Goal: Find specific page/section: Find specific page/section

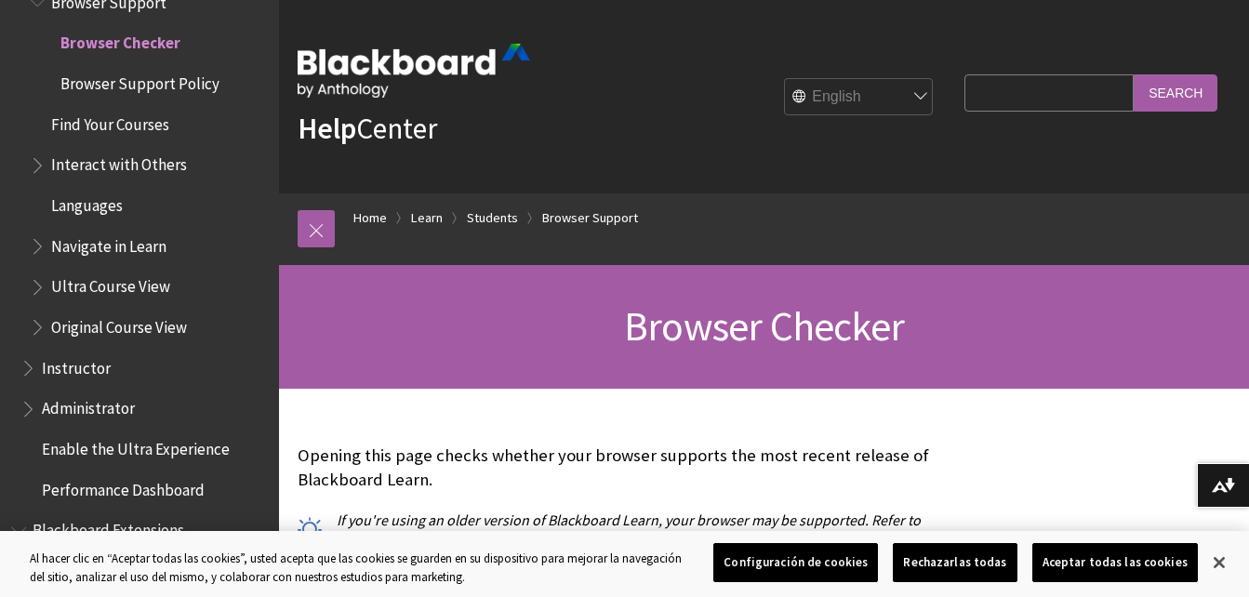
click at [902, 100] on select "English عربية Català Cymraeg Deutsch Español Suomi Français עברית Italiano 日本語 …" at bounding box center [859, 97] width 149 height 37
select select "/es-es/Learn/Student/Ultra/Getting_Started/Browser_Support/Browser_Checker"
click at [785, 79] on select "English عربية Català Cymraeg Deutsch Español Suomi Français עברית Italiano 日本語 …" at bounding box center [859, 97] width 149 height 37
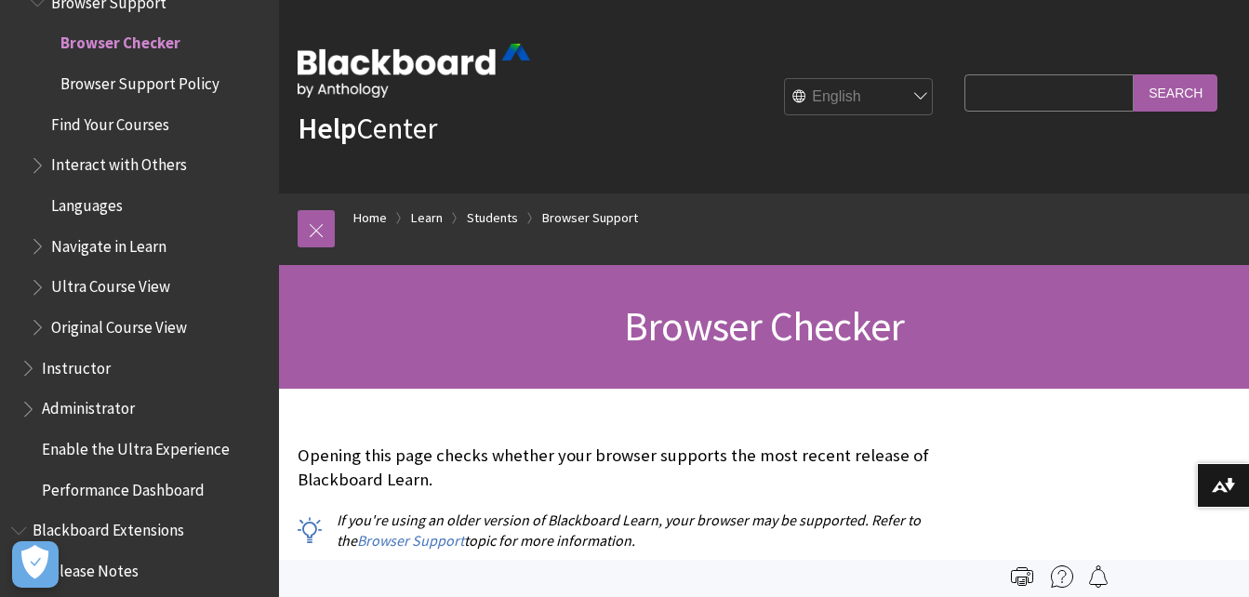
click at [898, 94] on select "English عربية Català Cymraeg Deutsch Español Suomi Français עברית Italiano 日本語 …" at bounding box center [859, 97] width 149 height 37
select select "/es-es/Learn/Student/Ultra/Getting_Started/Browser_Support/Browser_Checker"
click at [785, 79] on select "English عربية Català Cymraeg Deutsch Español Suomi Français עברית Italiano 日本語 …" at bounding box center [859, 97] width 149 height 37
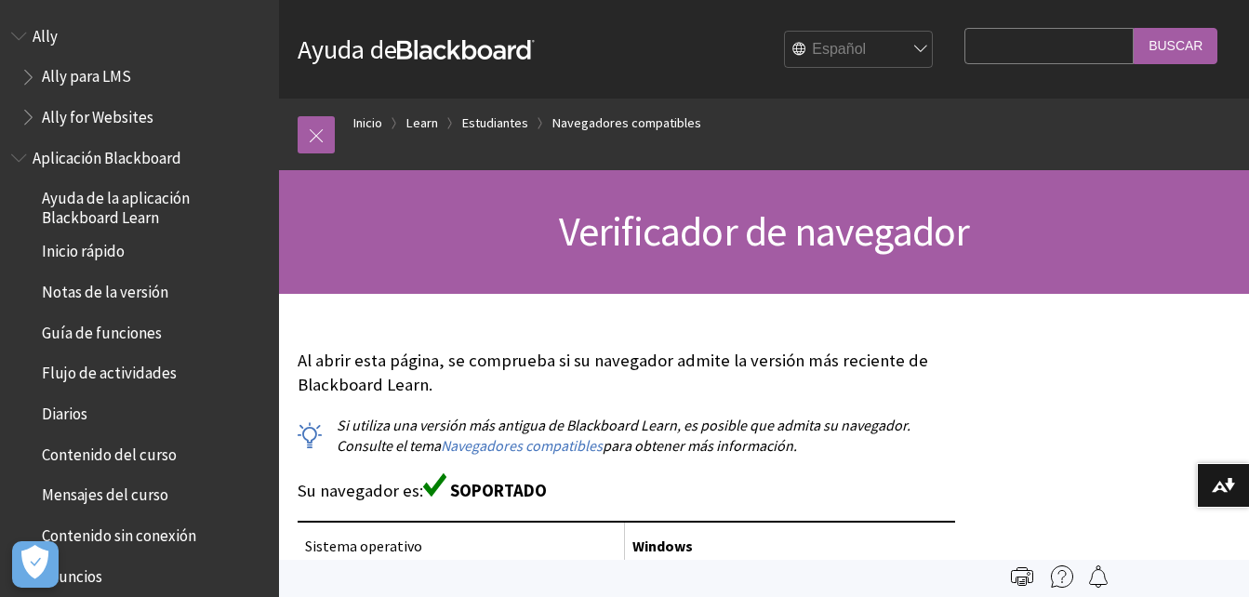
scroll to position [1893, 0]
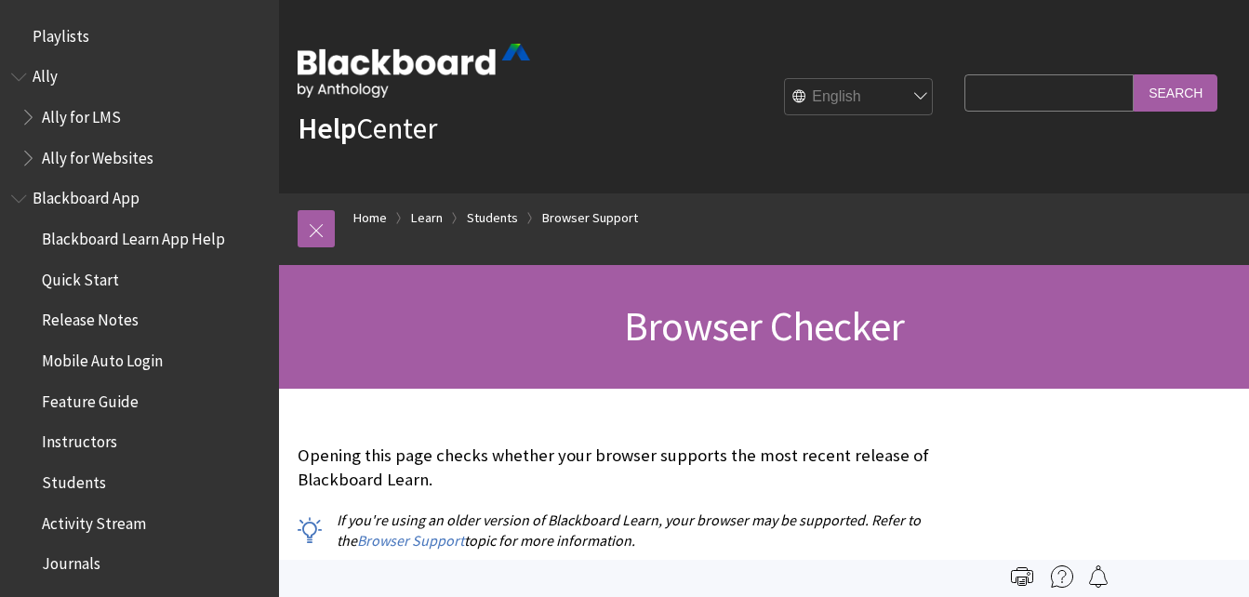
scroll to position [1996, 0]
